Goal: Task Accomplishment & Management: Manage account settings

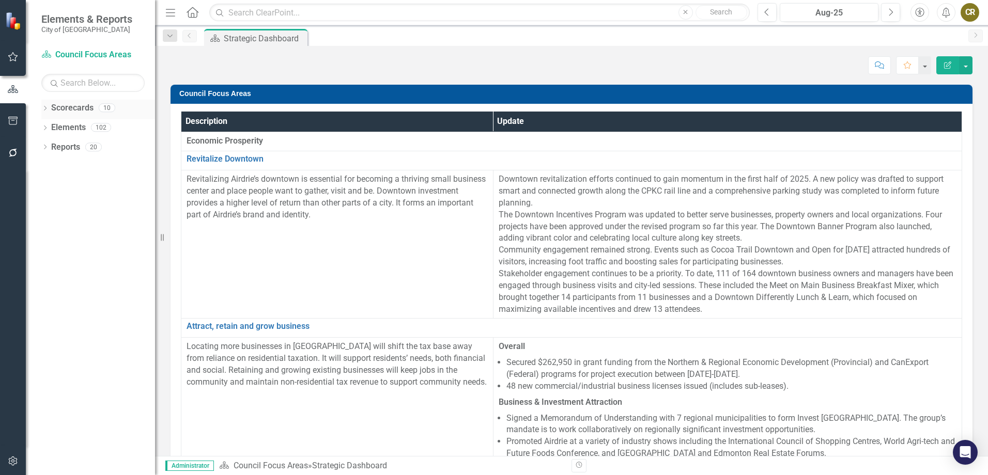
click at [46, 106] on icon "Dropdown" at bounding box center [44, 109] width 7 height 6
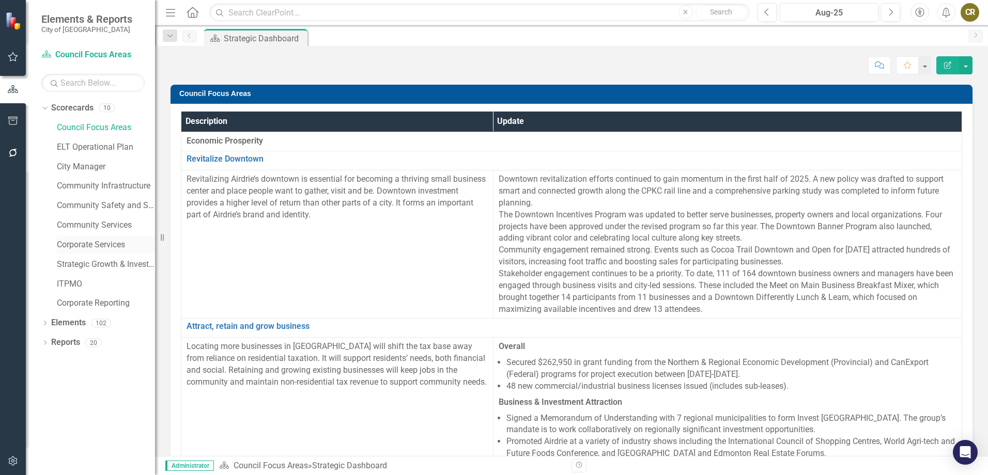
click at [107, 205] on link "Corporate Services" at bounding box center [106, 245] width 98 height 12
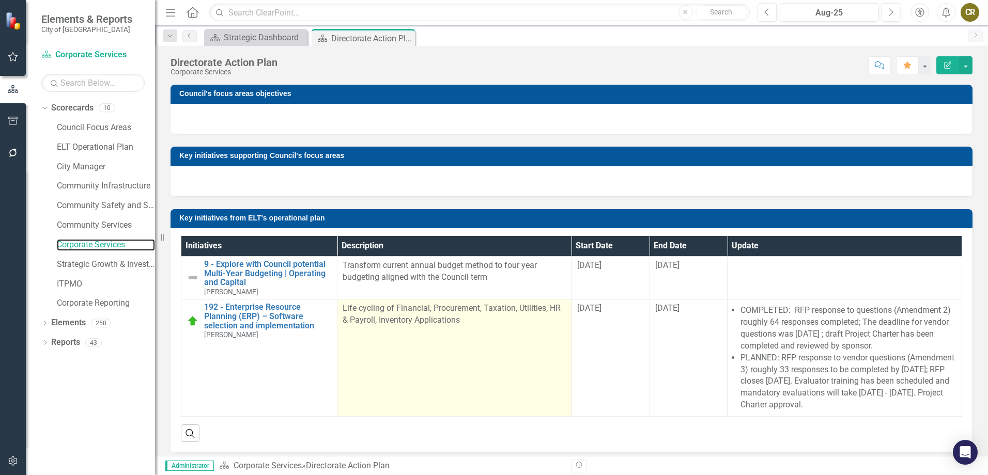
scroll to position [52, 0]
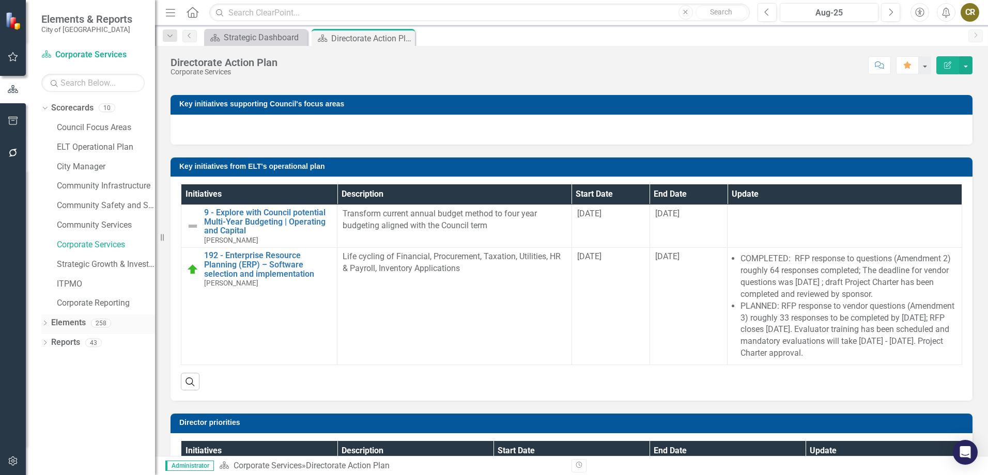
click at [45, 205] on icon at bounding box center [45, 323] width 3 height 5
click at [46, 205] on icon "Dropdown" at bounding box center [44, 402] width 7 height 6
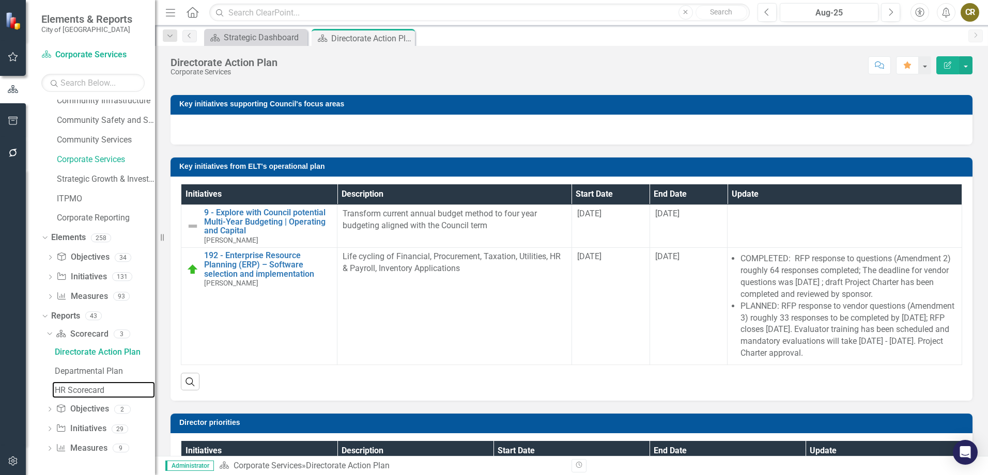
drag, startPoint x: 79, startPoint y: 387, endPoint x: 153, endPoint y: 348, distance: 83.6
click at [79, 205] on div "HR Scorecard" at bounding box center [105, 390] width 100 height 9
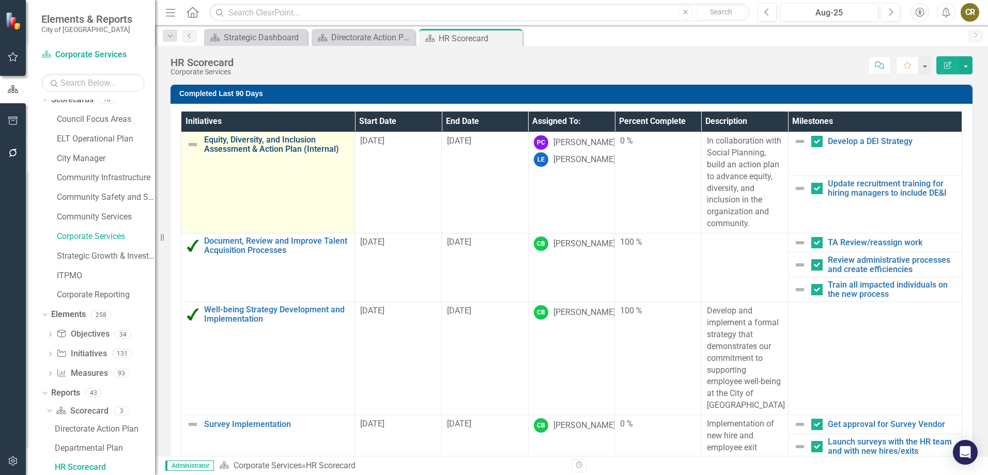
click at [276, 149] on link "Equity, Diversity, and Inclusion Assessment & Action Plan (Internal)" at bounding box center [276, 144] width 145 height 18
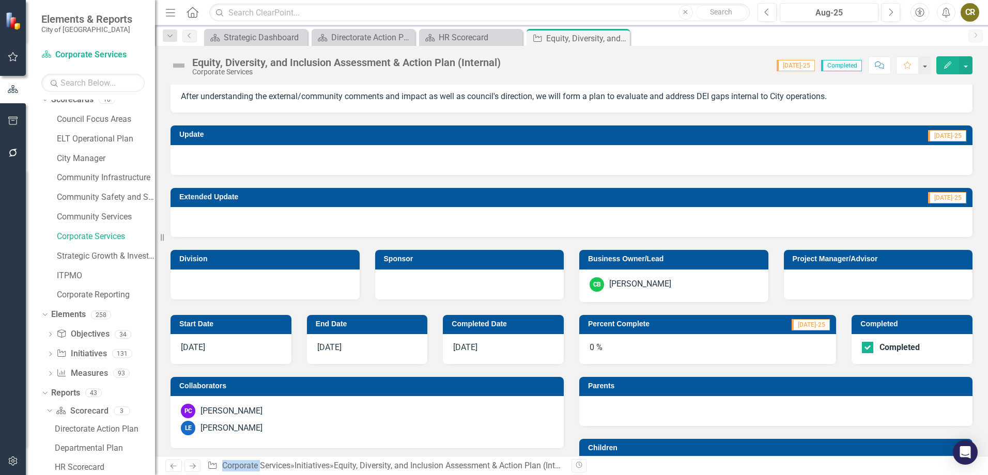
scroll to position [103, 0]
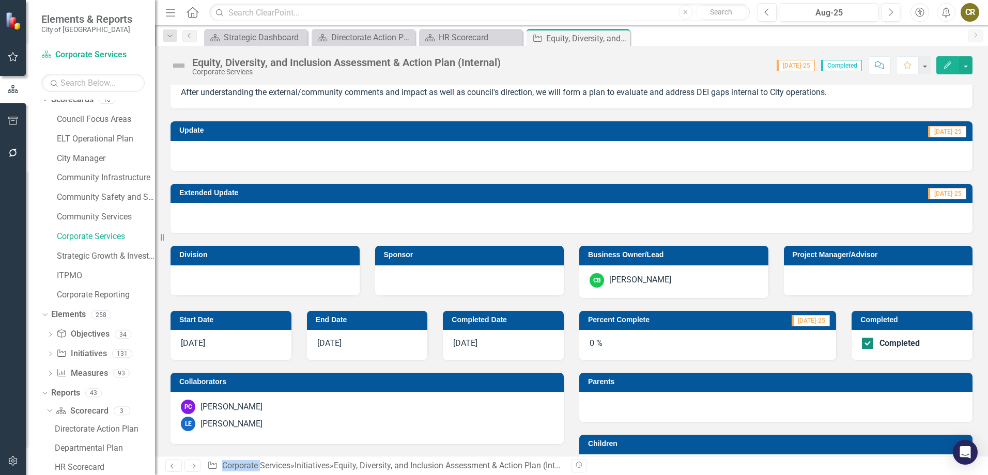
click at [487, 205] on div "Completed" at bounding box center [899, 343] width 40 height 0
click at [487, 205] on input "Completed" at bounding box center [865, 341] width 7 height 7
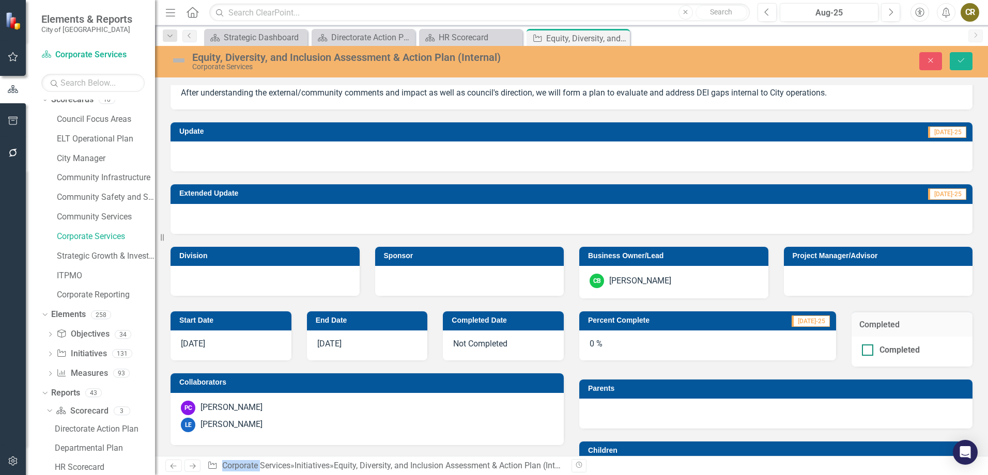
click at [487, 205] on div at bounding box center [867, 350] width 11 height 11
click at [487, 205] on input "Completed" at bounding box center [865, 348] width 7 height 7
checkbox input "true"
click at [487, 205] on div "0 %" at bounding box center [707, 346] width 257 height 30
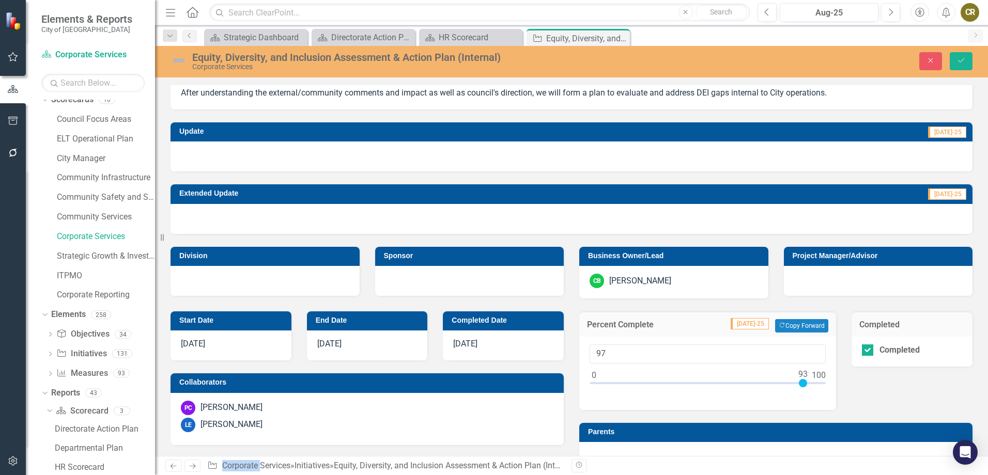
type input "100"
drag, startPoint x: 630, startPoint y: 341, endPoint x: 824, endPoint y: 381, distance: 198.6
click at [487, 205] on div "100" at bounding box center [707, 373] width 257 height 73
click at [180, 59] on img at bounding box center [178, 60] width 17 height 17
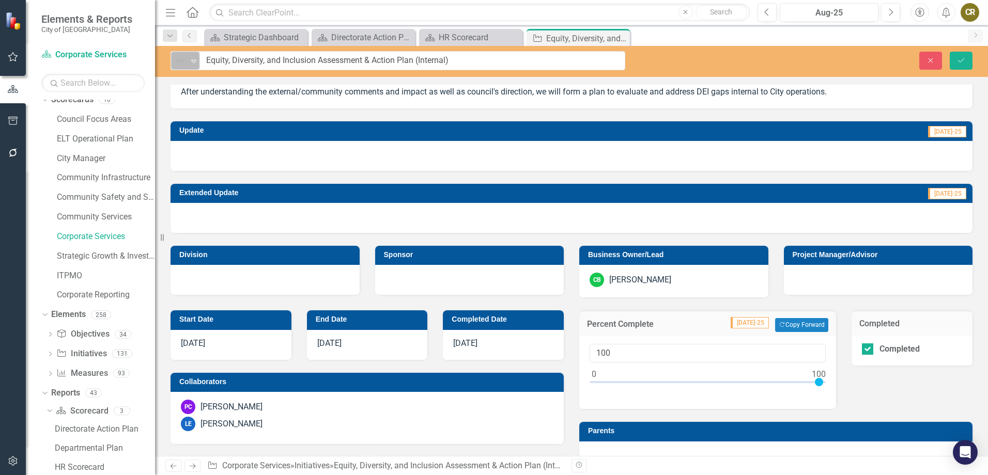
click at [181, 62] on img at bounding box center [180, 61] width 12 height 12
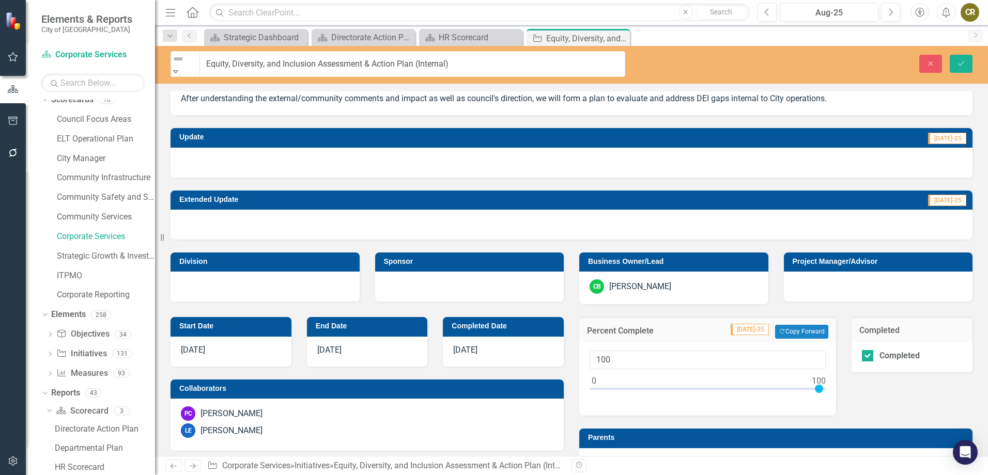
click at [180, 68] on icon "Expand" at bounding box center [175, 71] width 9 height 7
click at [487, 60] on icon "Save" at bounding box center [960, 63] width 9 height 7
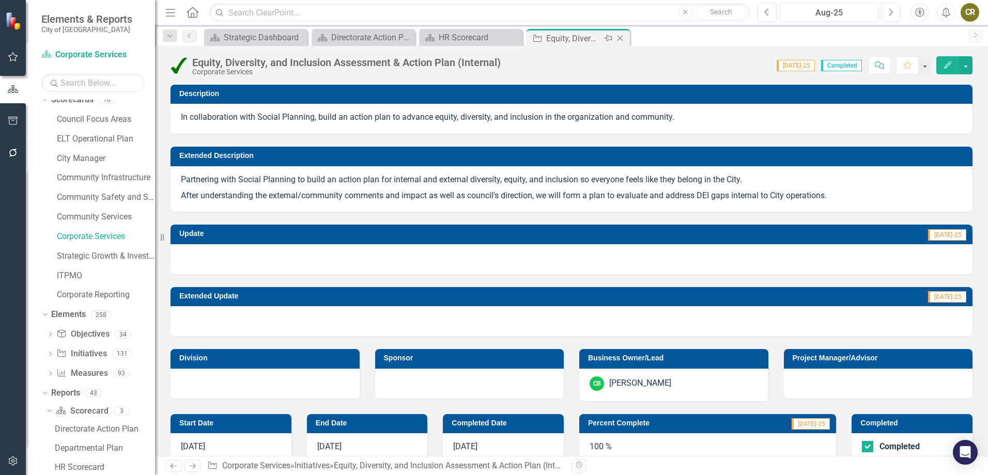
click at [487, 38] on icon "Close" at bounding box center [620, 38] width 10 height 8
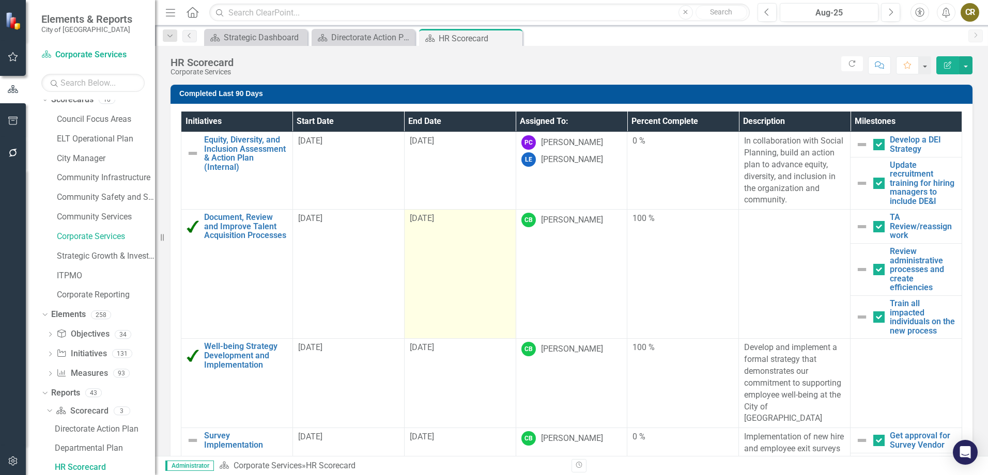
checkbox input "false"
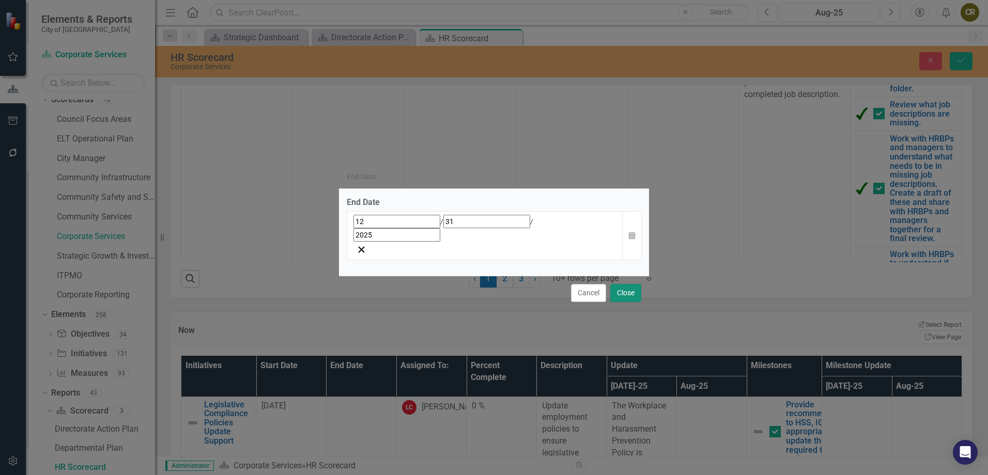
click at [487, 205] on button "Close" at bounding box center [625, 293] width 31 height 18
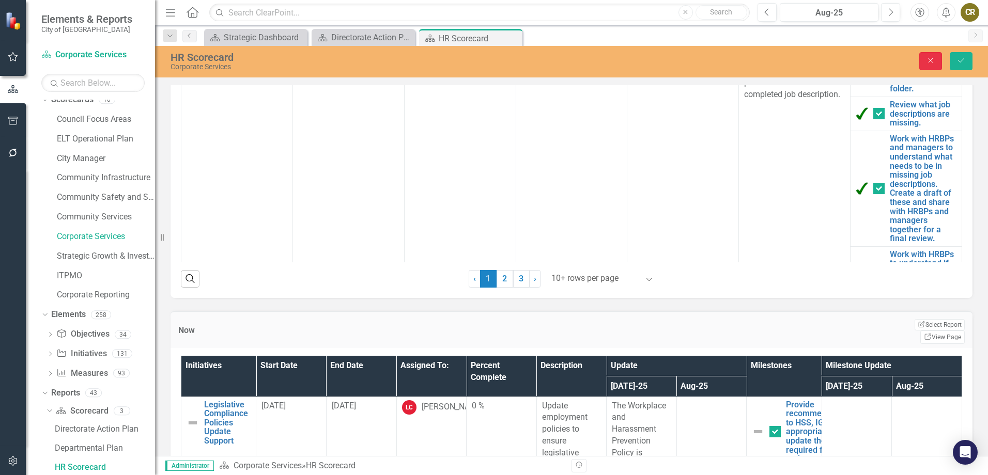
click at [487, 59] on icon "Close" at bounding box center [930, 60] width 9 height 7
